Goal: Task Accomplishment & Management: Complete application form

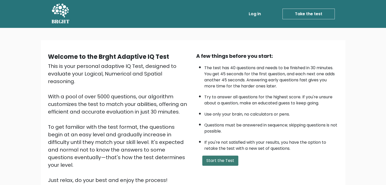
click at [218, 158] on button "Start the Test" at bounding box center [220, 161] width 36 height 10
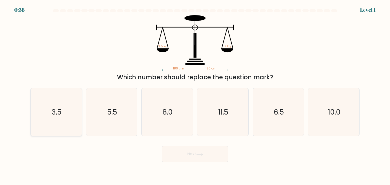
click at [73, 111] on icon "3.5" at bounding box center [56, 112] width 48 height 48
click at [195, 95] on input "a. 3.5" at bounding box center [195, 94] width 0 height 3
radio input "true"
click at [221, 156] on button "Next" at bounding box center [195, 154] width 66 height 16
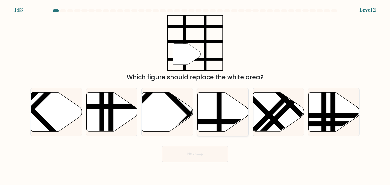
click at [214, 112] on icon at bounding box center [222, 112] width 51 height 39
click at [195, 95] on input "d." at bounding box center [195, 94] width 0 height 3
radio input "true"
click at [203, 157] on button "Next" at bounding box center [195, 154] width 66 height 16
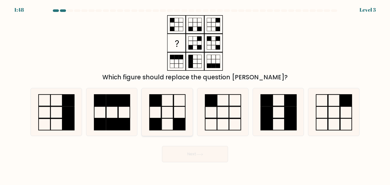
click at [170, 123] on icon at bounding box center [167, 112] width 48 height 48
click at [195, 95] on input "c." at bounding box center [195, 94] width 0 height 3
radio input "true"
click at [192, 147] on button "Next" at bounding box center [195, 154] width 66 height 16
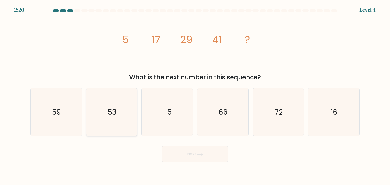
click at [102, 104] on icon "53" at bounding box center [112, 112] width 48 height 48
click at [195, 95] on input "b. 53" at bounding box center [195, 94] width 0 height 3
radio input "true"
click at [174, 151] on button "Next" at bounding box center [195, 154] width 66 height 16
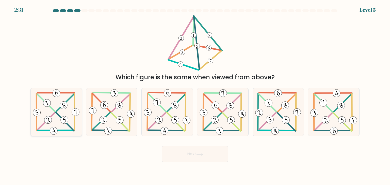
click at [55, 105] on icon at bounding box center [56, 112] width 49 height 48
click at [195, 95] on input "a." at bounding box center [195, 94] width 0 height 3
radio input "true"
click at [187, 152] on button "Next" at bounding box center [195, 154] width 66 height 16
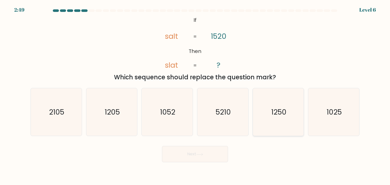
click at [277, 115] on text "1250" at bounding box center [278, 112] width 15 height 10
click at [195, 95] on input "e. 1250" at bounding box center [195, 94] width 0 height 3
radio input "true"
click at [212, 146] on button "Next" at bounding box center [195, 154] width 66 height 16
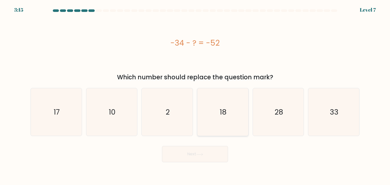
click at [224, 110] on text "18" at bounding box center [223, 112] width 7 height 10
click at [195, 95] on input "d. 18" at bounding box center [195, 94] width 0 height 3
radio input "true"
click at [191, 160] on button "Next" at bounding box center [195, 154] width 66 height 16
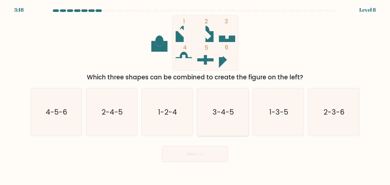
click at [231, 111] on text "3-4-5" at bounding box center [222, 112] width 21 height 10
click at [195, 95] on input "d. 3-4-5" at bounding box center [195, 94] width 0 height 3
radio input "true"
click at [194, 157] on button "Next" at bounding box center [195, 154] width 66 height 16
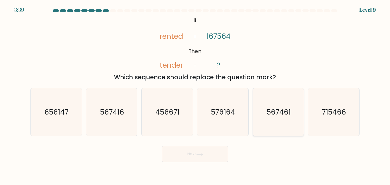
click at [267, 127] on icon "567461" at bounding box center [278, 112] width 48 height 48
click at [195, 95] on input "e. 567461" at bounding box center [195, 94] width 0 height 3
radio input "true"
click at [200, 149] on button "Next" at bounding box center [195, 154] width 66 height 16
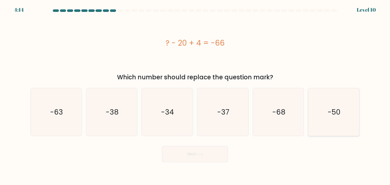
click at [323, 124] on icon "-50" at bounding box center [334, 112] width 48 height 48
click at [195, 95] on input "f. -50" at bounding box center [195, 94] width 0 height 3
radio input "true"
click at [193, 151] on button "Next" at bounding box center [195, 154] width 66 height 16
